Goal: Transaction & Acquisition: Purchase product/service

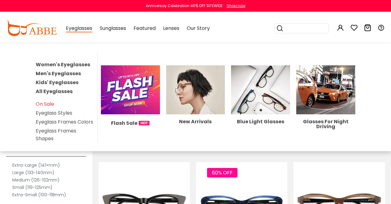
click at [69, 64] on link "Women's Eyeglasses" at bounding box center [63, 64] width 54 height 7
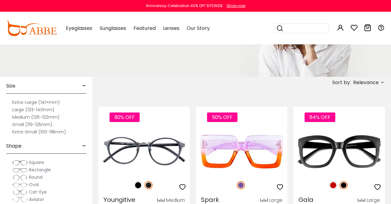
scroll to position [15, 0]
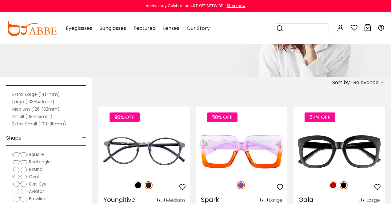
click at [38, 116] on label "Small (119-125mm)" at bounding box center [32, 116] width 40 height 7
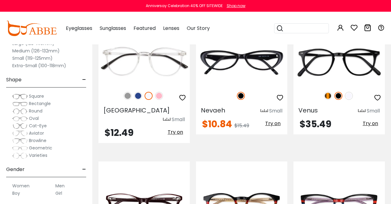
scroll to position [1029, 0]
